Goal: Register for event/course

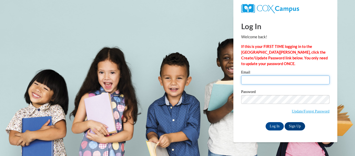
click at [258, 81] on input "Email" at bounding box center [285, 79] width 88 height 9
type input "[EMAIL_ADDRESS][DOMAIN_NAME]"
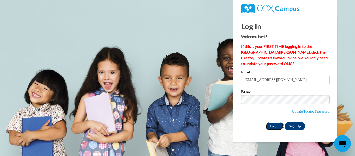
click at [276, 126] on input "Log In" at bounding box center [275, 126] width 18 height 8
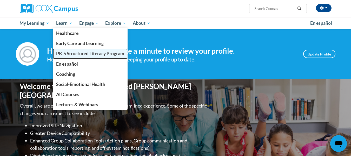
click at [77, 53] on span "PK-5 Structured Literacy Program" at bounding box center [90, 53] width 68 height 5
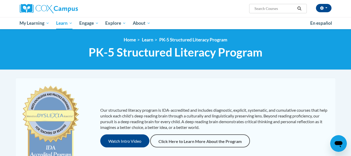
click at [271, 11] on input "Search..." at bounding box center [275, 8] width 42 height 6
type input "data driven instruction"
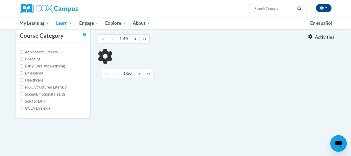
scroll to position [53, 0]
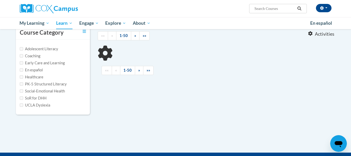
type input "data driven instruction"
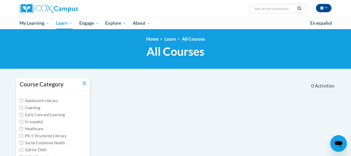
scroll to position [0, 0]
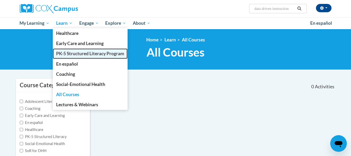
click at [83, 53] on span "PK-5 Structured Literacy Program" at bounding box center [90, 53] width 68 height 5
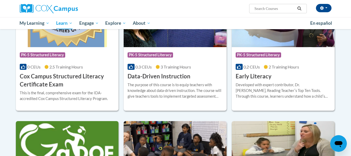
scroll to position [189, 0]
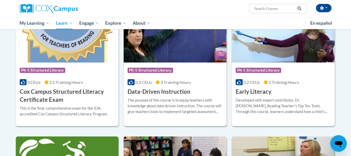
click at [183, 95] on h3 "Data-Driven Instruction" at bounding box center [159, 92] width 63 height 8
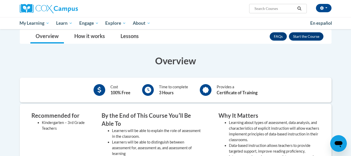
scroll to position [76, 0]
click at [301, 36] on button "Enroll" at bounding box center [306, 36] width 35 height 8
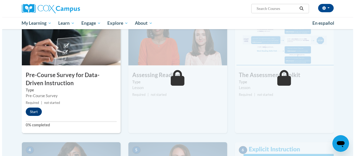
scroll to position [131, 0]
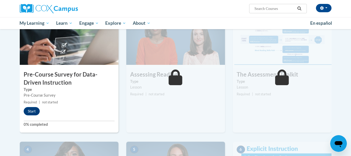
click at [67, 89] on label "Type" at bounding box center [69, 90] width 91 height 6
click at [34, 108] on button "Start" at bounding box center [32, 111] width 16 height 8
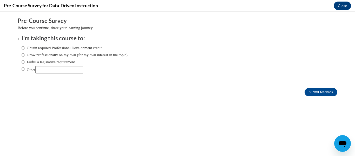
scroll to position [0, 0]
click at [22, 45] on input "Obtain required Professional Development credit." at bounding box center [23, 48] width 3 height 6
radio input "true"
click at [310, 92] on input "Submit feedback" at bounding box center [321, 92] width 33 height 8
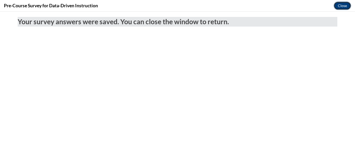
click at [341, 5] on button "Close" at bounding box center [342, 6] width 17 height 8
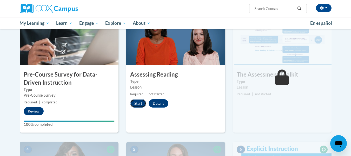
click at [135, 104] on button "Start" at bounding box center [138, 103] width 16 height 8
